Goal: Task Accomplishment & Management: Manage account settings

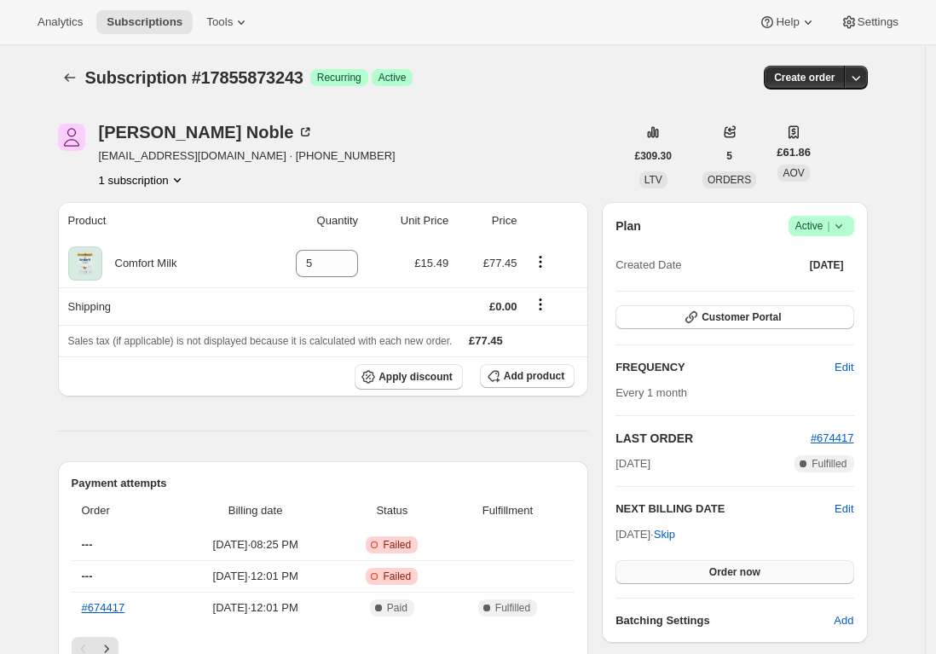
click at [692, 573] on button "Order now" at bounding box center [734, 572] width 238 height 24
click at [692, 573] on button "Click to confirm" at bounding box center [734, 572] width 238 height 24
